Goal: Find specific page/section: Find specific page/section

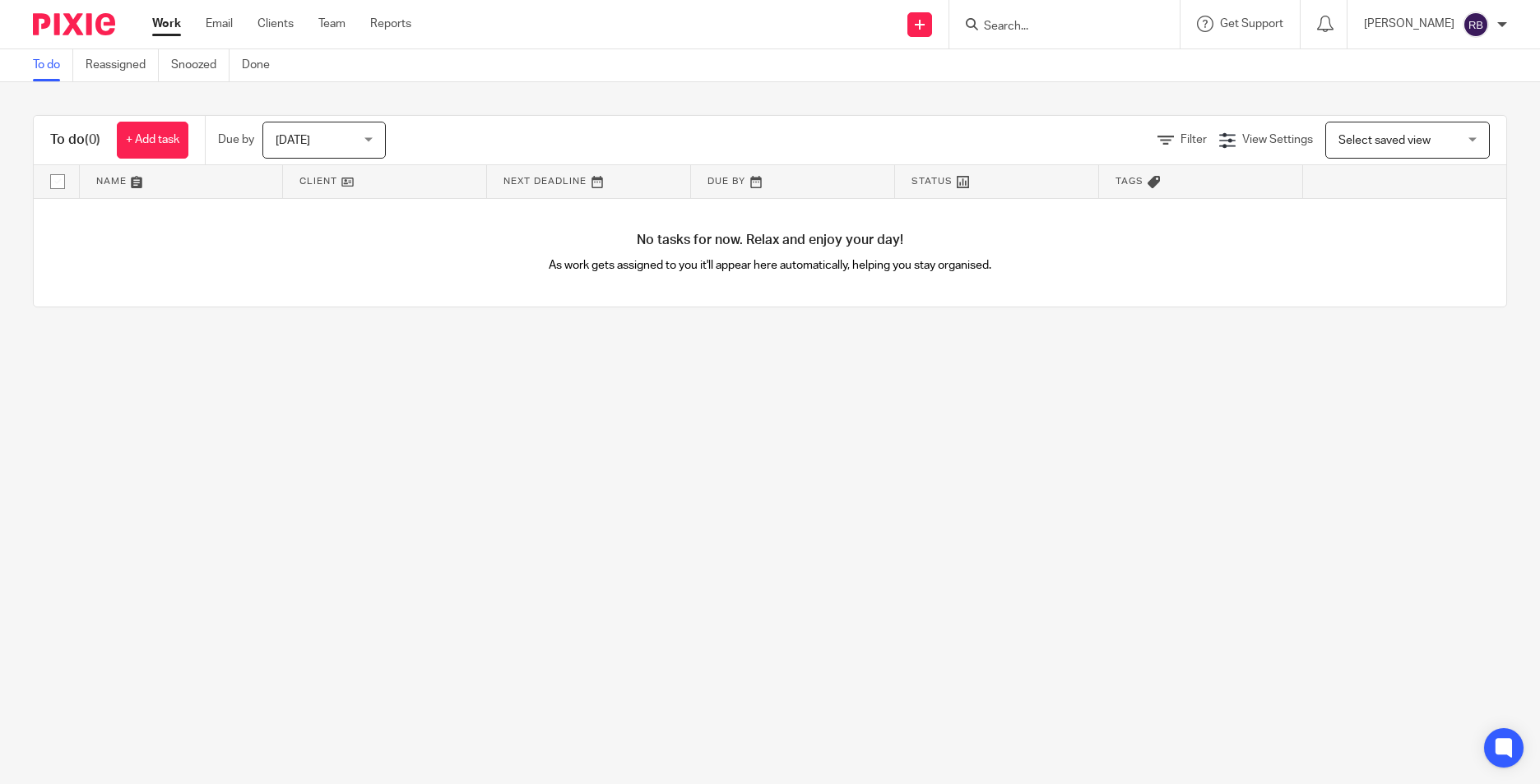
click at [1098, 22] on input "Search" at bounding box center [1057, 27] width 149 height 15
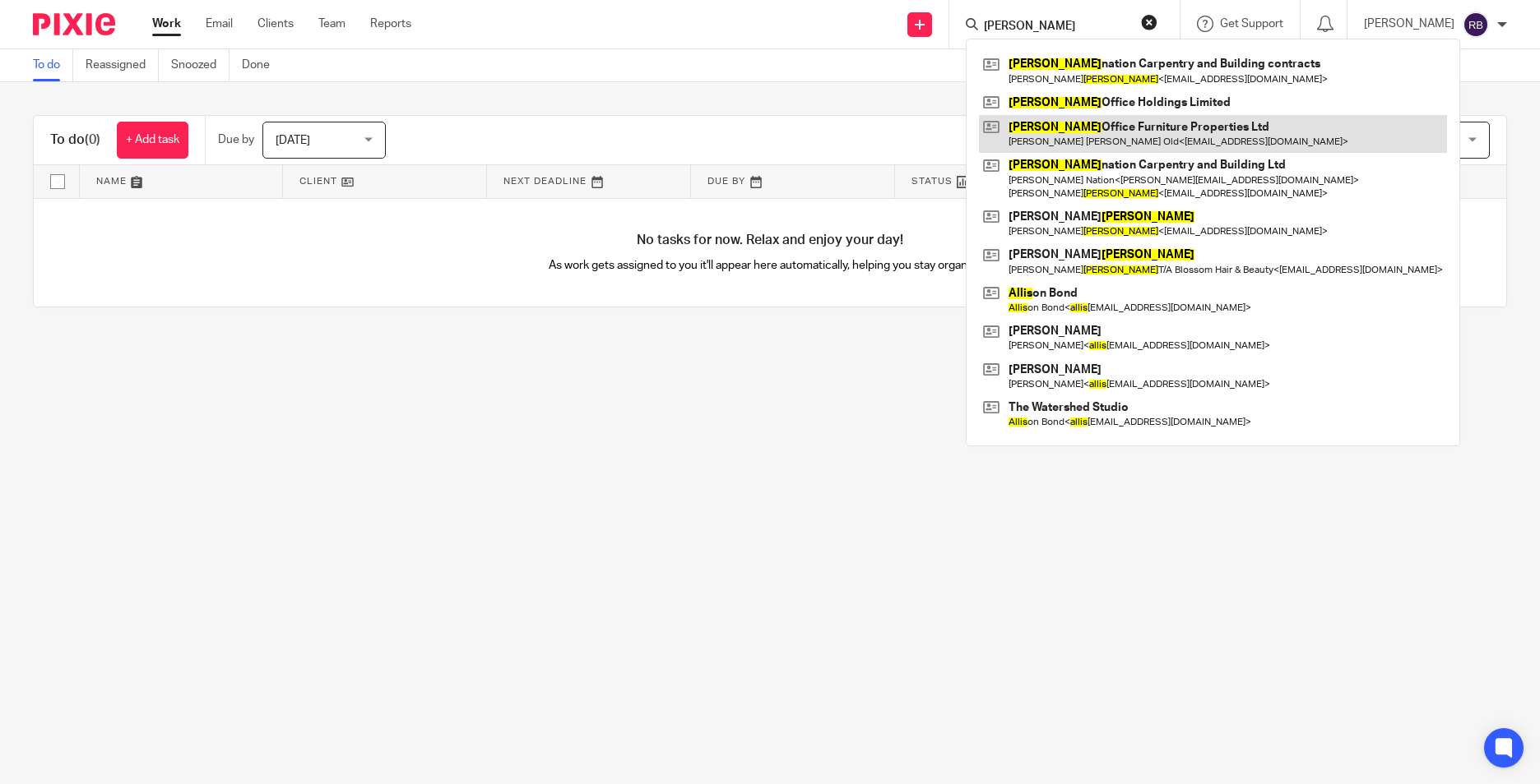
type input "[PERSON_NAME]"
click at [1117, 121] on link at bounding box center [1212, 134] width 468 height 38
